Goal: Task Accomplishment & Management: Manage account settings

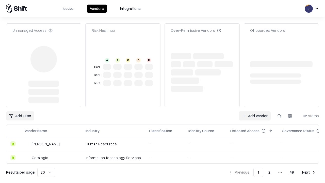
click at [255, 111] on link "Add Vendor" at bounding box center [255, 115] width 32 height 9
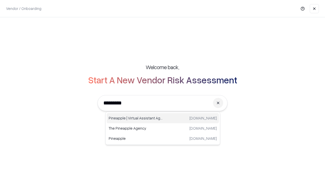
click at [163, 118] on div "Pineapple | Virtual Assistant Agency [DOMAIN_NAME]" at bounding box center [163, 118] width 112 height 10
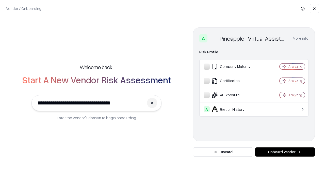
type input "**********"
click at [285, 152] on button "Onboard Vendor" at bounding box center [285, 151] width 60 height 9
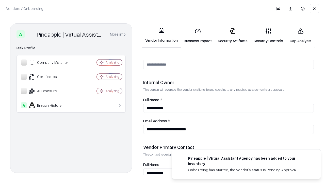
scroll to position [263, 0]
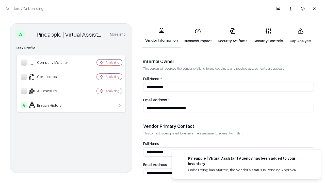
click at [233, 36] on link "Security Artifacts" at bounding box center [233, 36] width 36 height 24
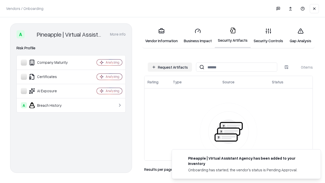
click at [170, 67] on button "Request Artifacts" at bounding box center [170, 67] width 44 height 9
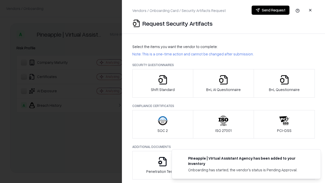
click at [284, 83] on icon "button" at bounding box center [284, 80] width 10 height 10
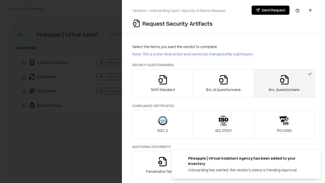
click at [223, 83] on icon "button" at bounding box center [223, 80] width 10 height 10
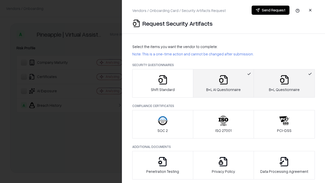
click at [271, 10] on button "Send Request" at bounding box center [271, 10] width 38 height 9
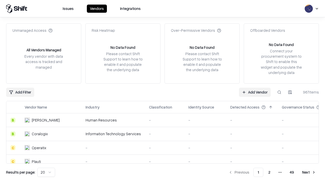
click at [279, 92] on button at bounding box center [279, 92] width 9 height 9
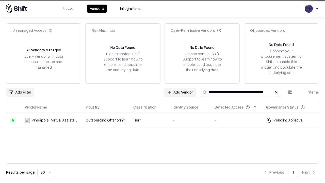
type input "**********"
click at [166, 120] on td "Tier 1" at bounding box center [148, 120] width 39 height 14
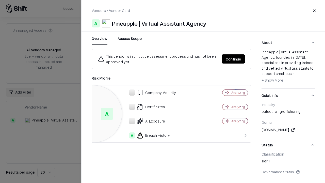
click at [233, 59] on button "Continue" at bounding box center [233, 58] width 23 height 9
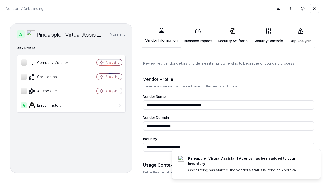
click at [233, 36] on link "Security Artifacts" at bounding box center [233, 36] width 36 height 24
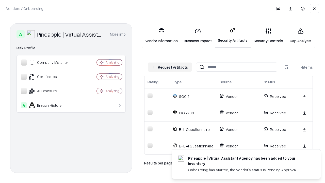
click at [301, 36] on link "Gap Analysis" at bounding box center [300, 36] width 29 height 24
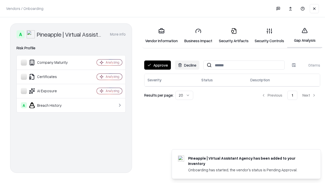
click at [158, 65] on button "Approve" at bounding box center [157, 64] width 27 height 9
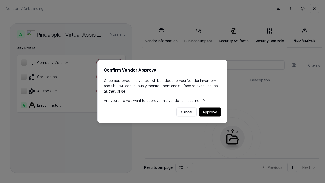
click at [210, 112] on button "Approve" at bounding box center [210, 111] width 23 height 9
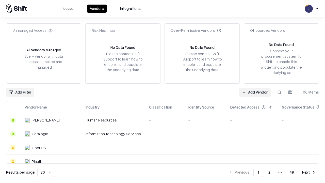
type input "**********"
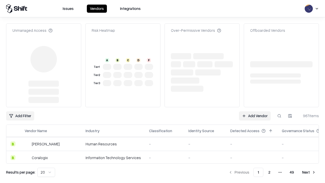
click at [255, 111] on link "Add Vendor" at bounding box center [255, 115] width 32 height 9
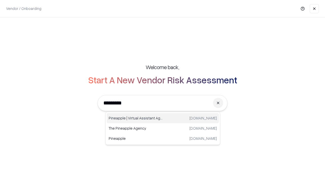
click at [163, 118] on div "Pineapple | Virtual Assistant Agency [DOMAIN_NAME]" at bounding box center [163, 118] width 112 height 10
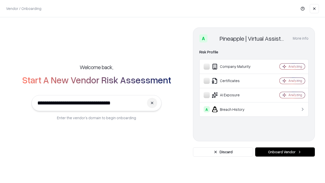
type input "**********"
click at [285, 152] on button "Onboard Vendor" at bounding box center [285, 151] width 60 height 9
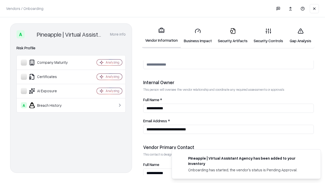
scroll to position [263, 0]
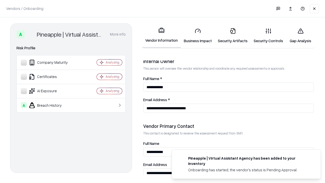
click at [301, 36] on link "Gap Analysis" at bounding box center [300, 36] width 29 height 24
